Goal: Navigation & Orientation: Understand site structure

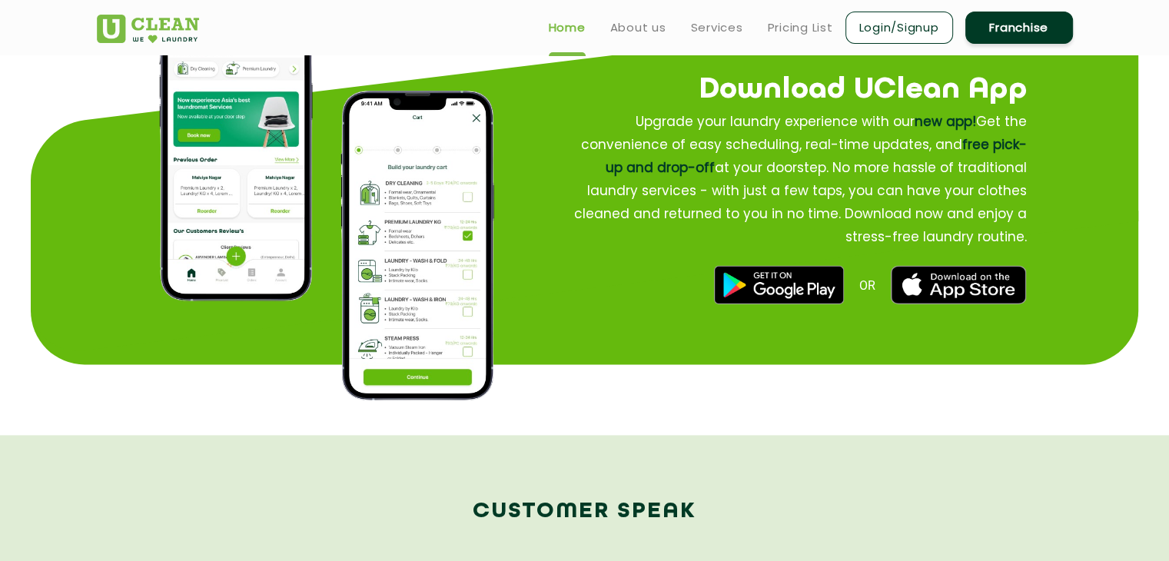
scroll to position [1614, 0]
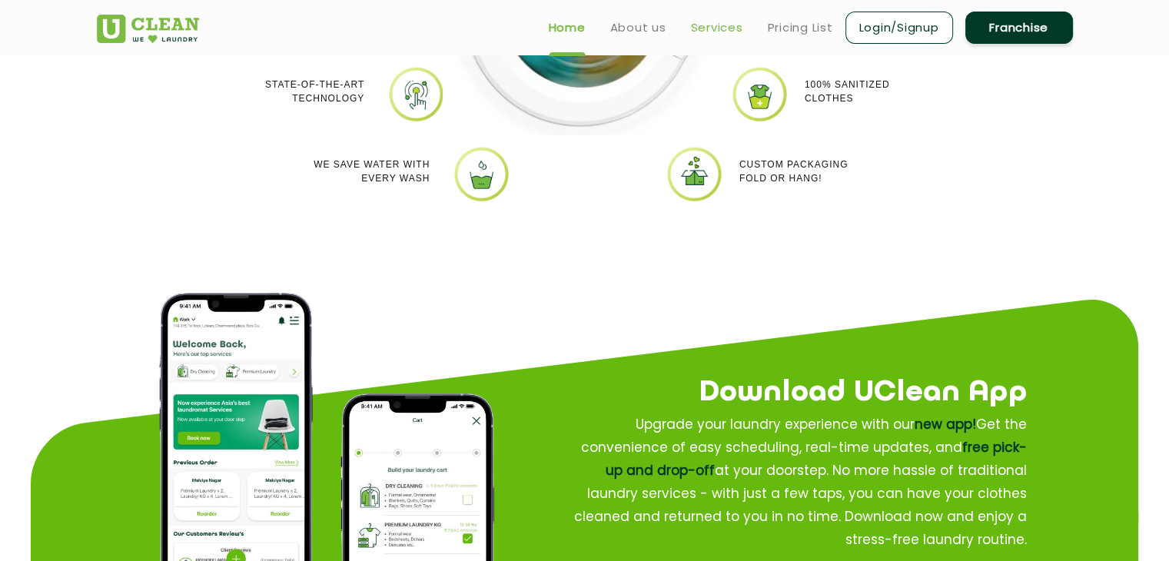
click at [696, 22] on link "Services" at bounding box center [717, 27] width 52 height 18
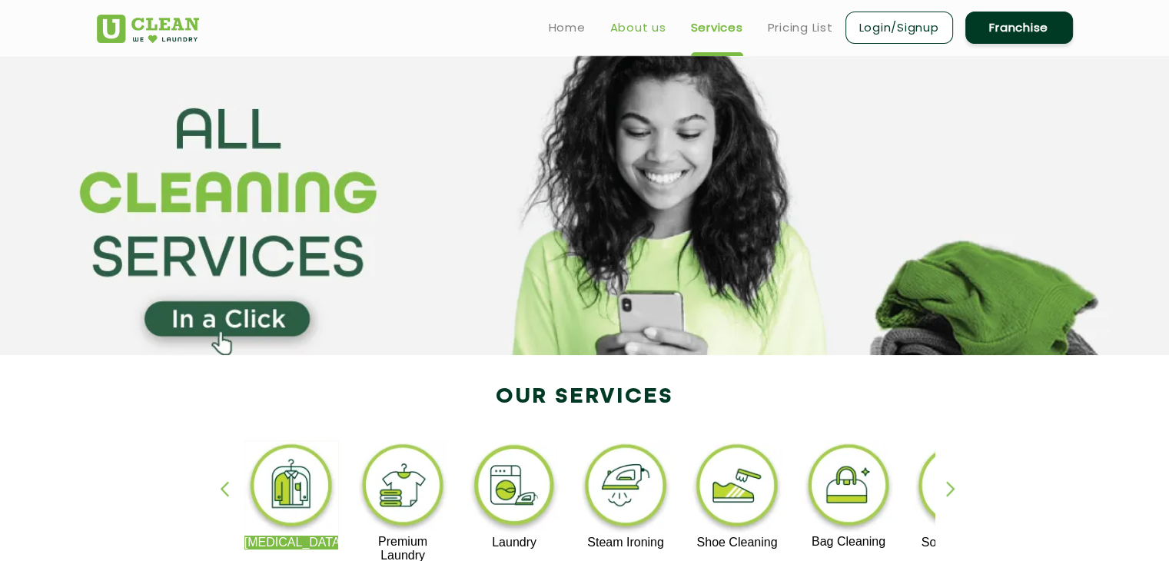
click at [627, 28] on link "About us" at bounding box center [638, 27] width 56 height 18
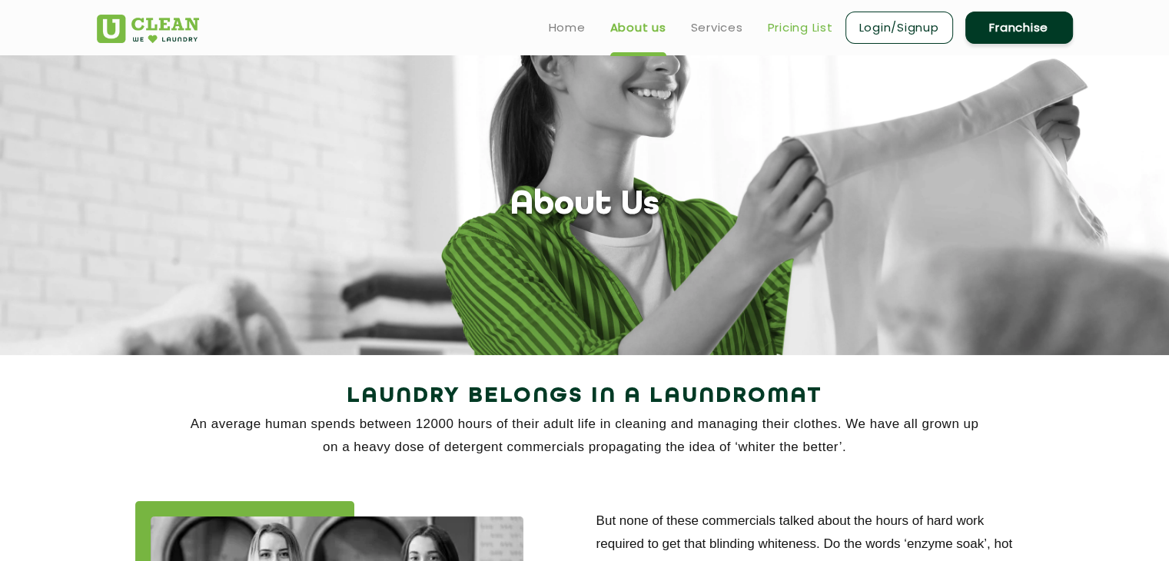
click at [793, 22] on link "Pricing List" at bounding box center [800, 27] width 65 height 18
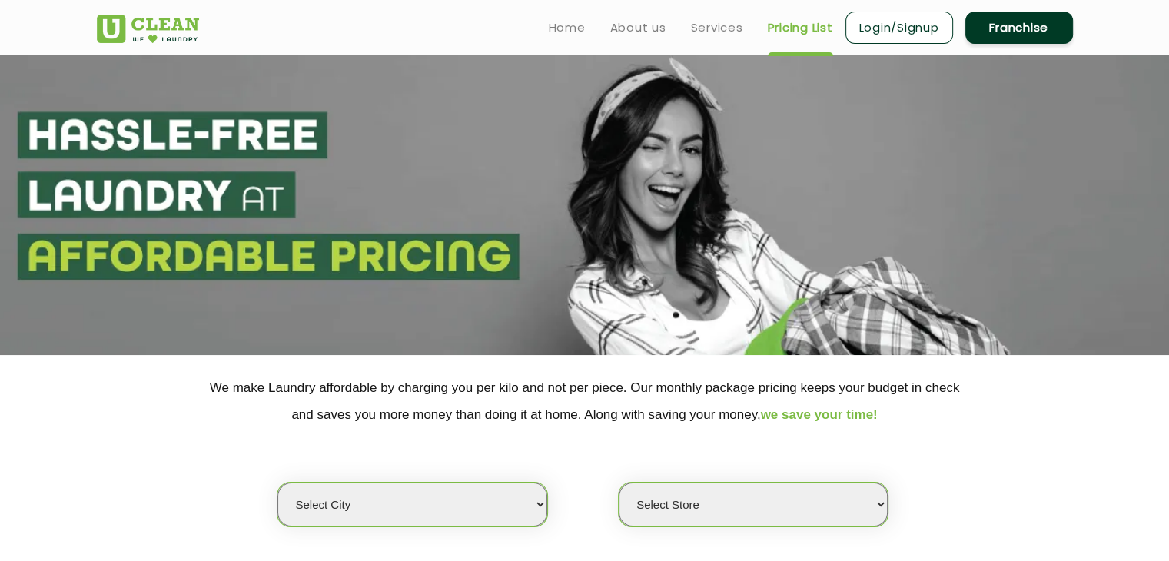
click at [898, 28] on link "Login/Signup" at bounding box center [900, 28] width 108 height 32
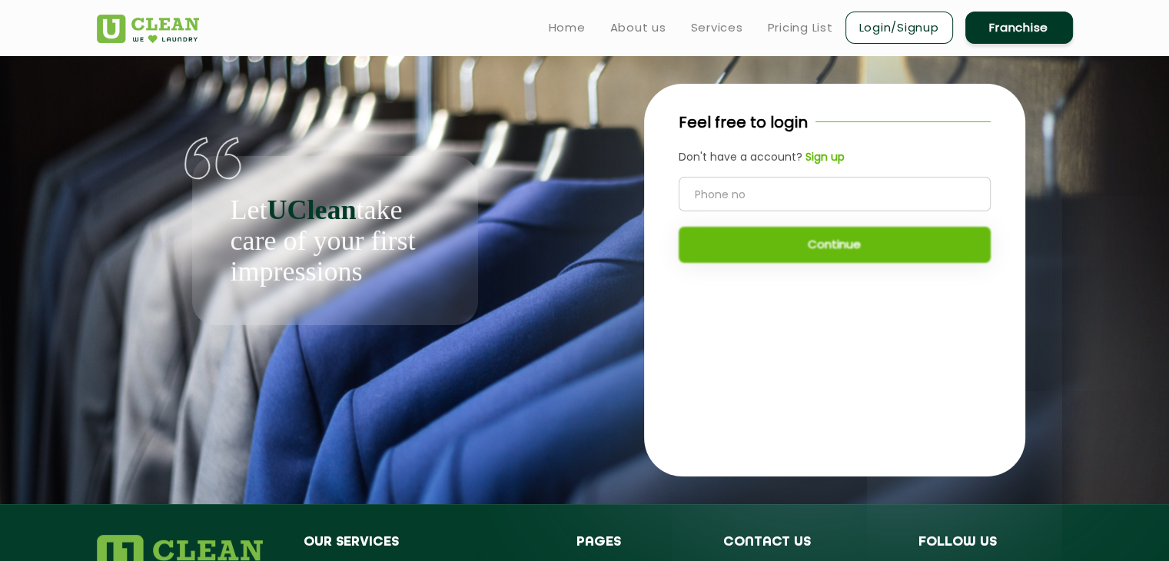
click at [1042, 28] on link "Franchise" at bounding box center [1019, 28] width 108 height 32
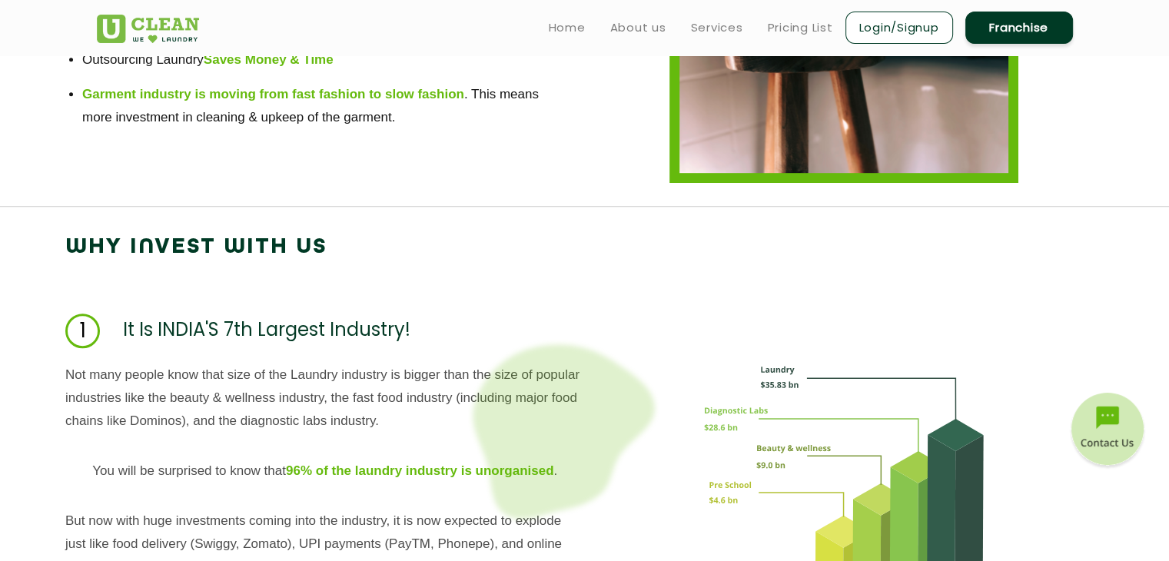
scroll to position [1076, 0]
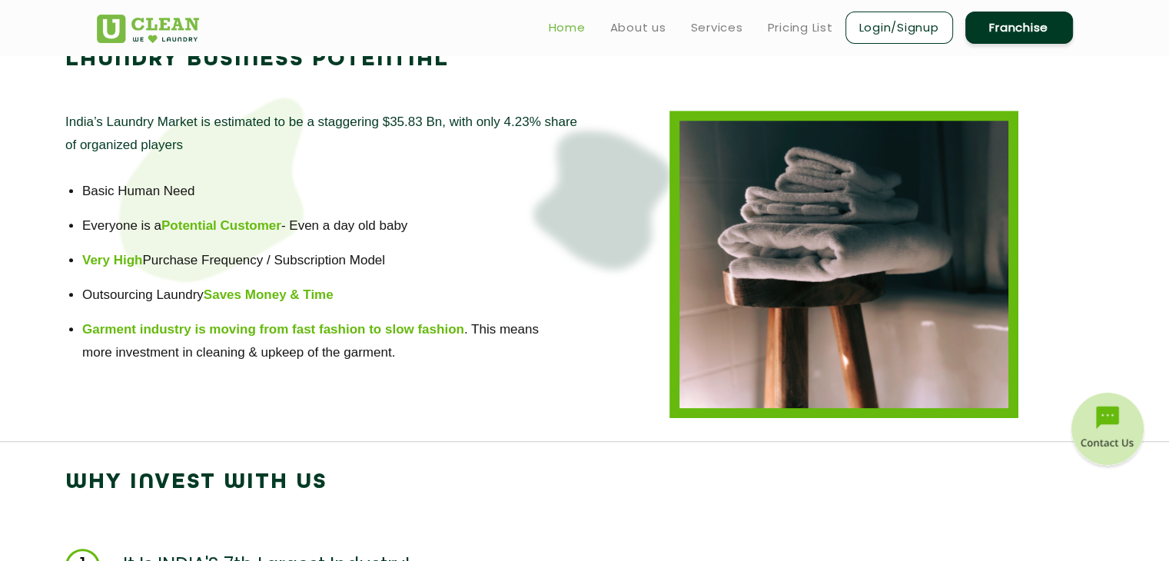
click at [555, 25] on link "Home" at bounding box center [567, 27] width 37 height 18
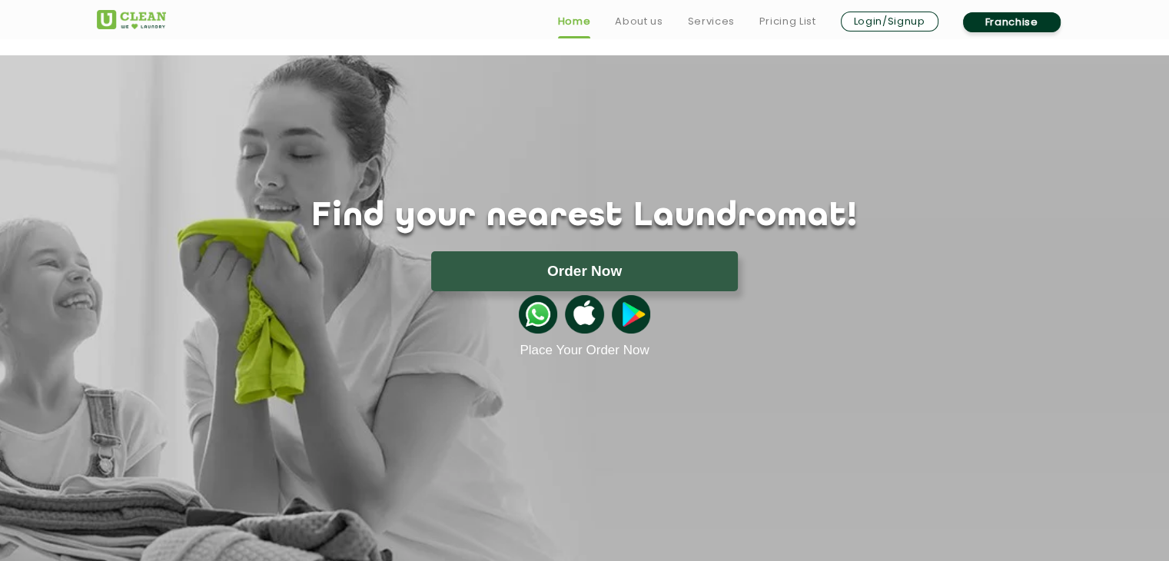
scroll to position [490, 0]
